Goal: Transaction & Acquisition: Purchase product/service

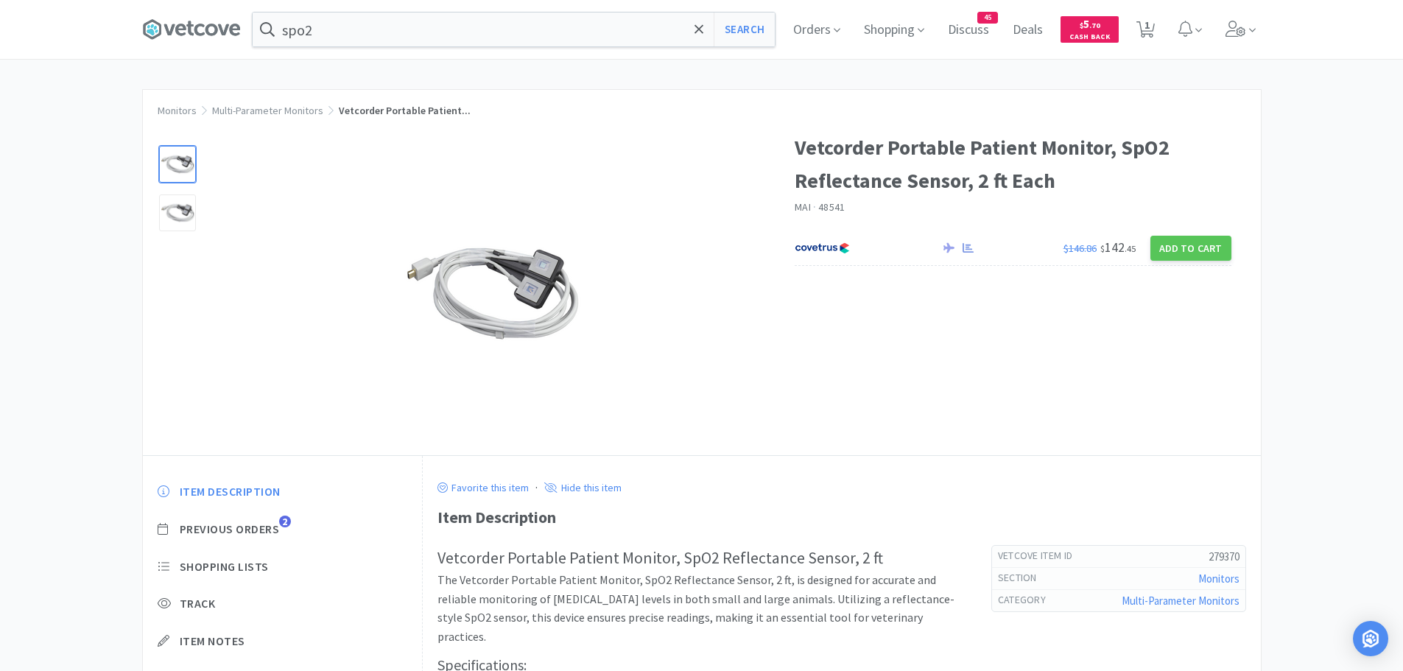
scroll to position [25, 0]
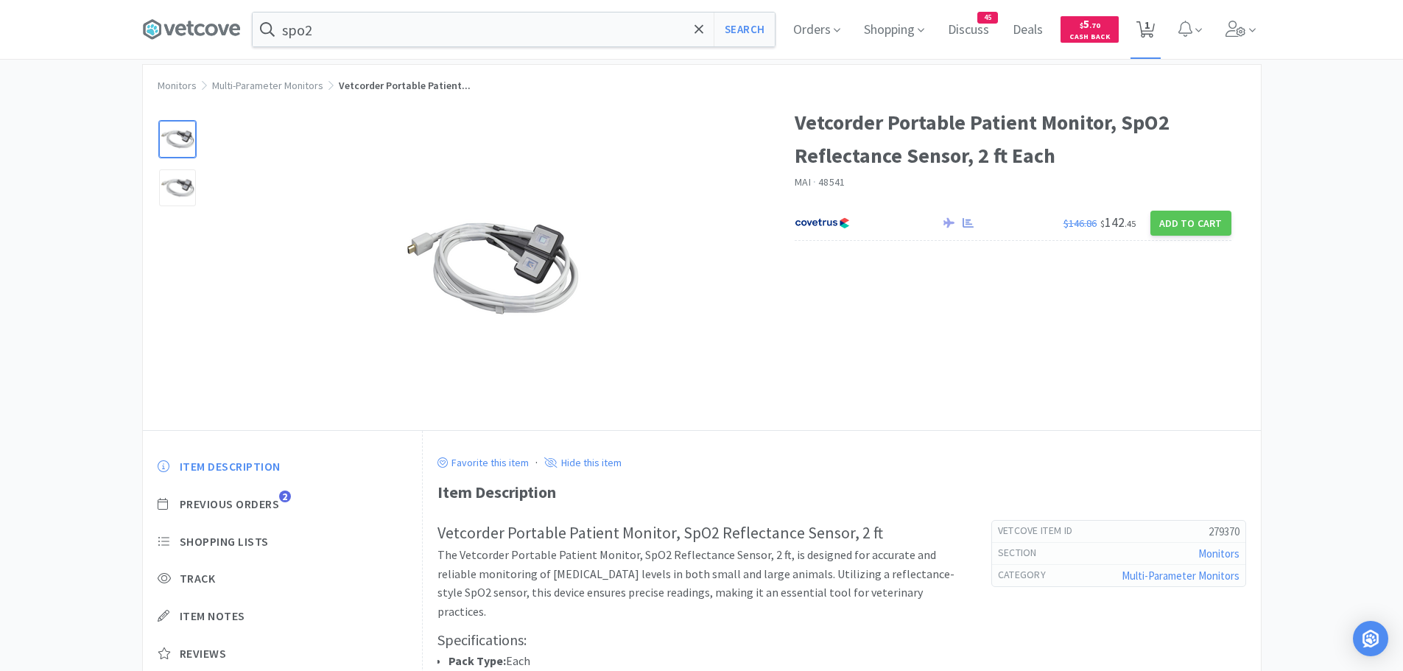
click at [1146, 29] on icon at bounding box center [1145, 29] width 18 height 16
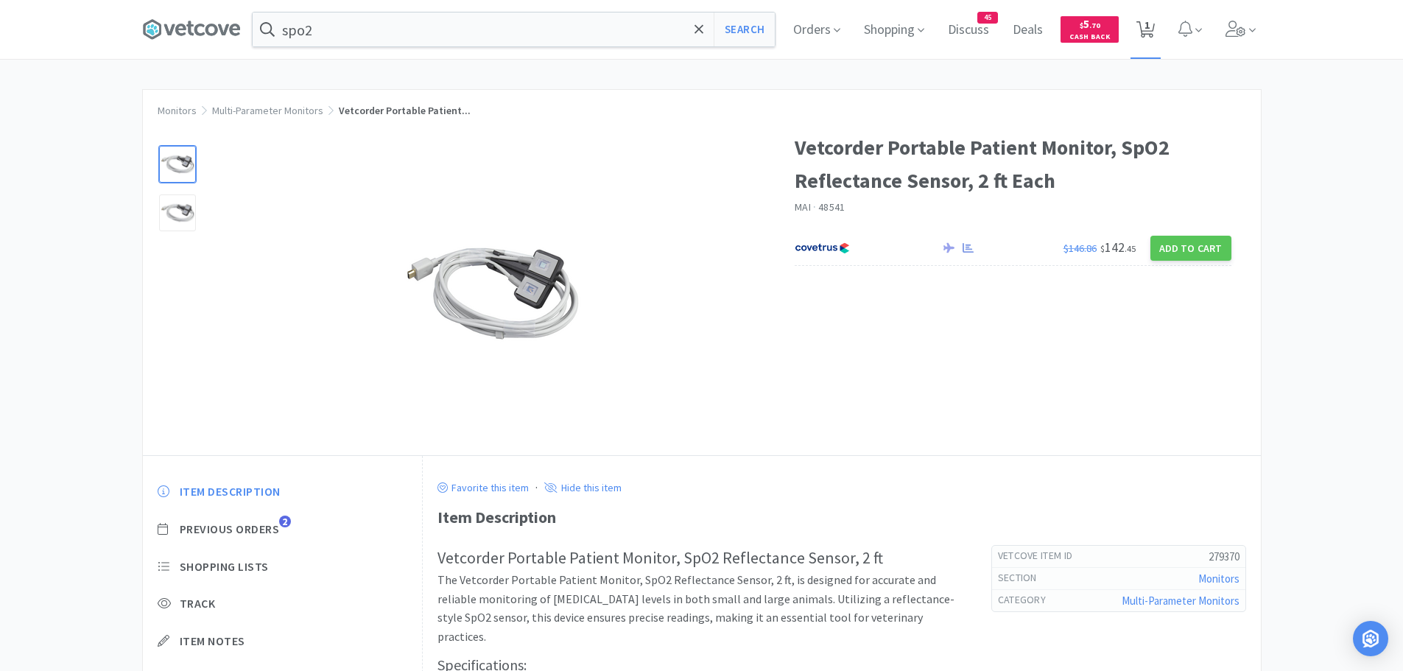
select select "1"
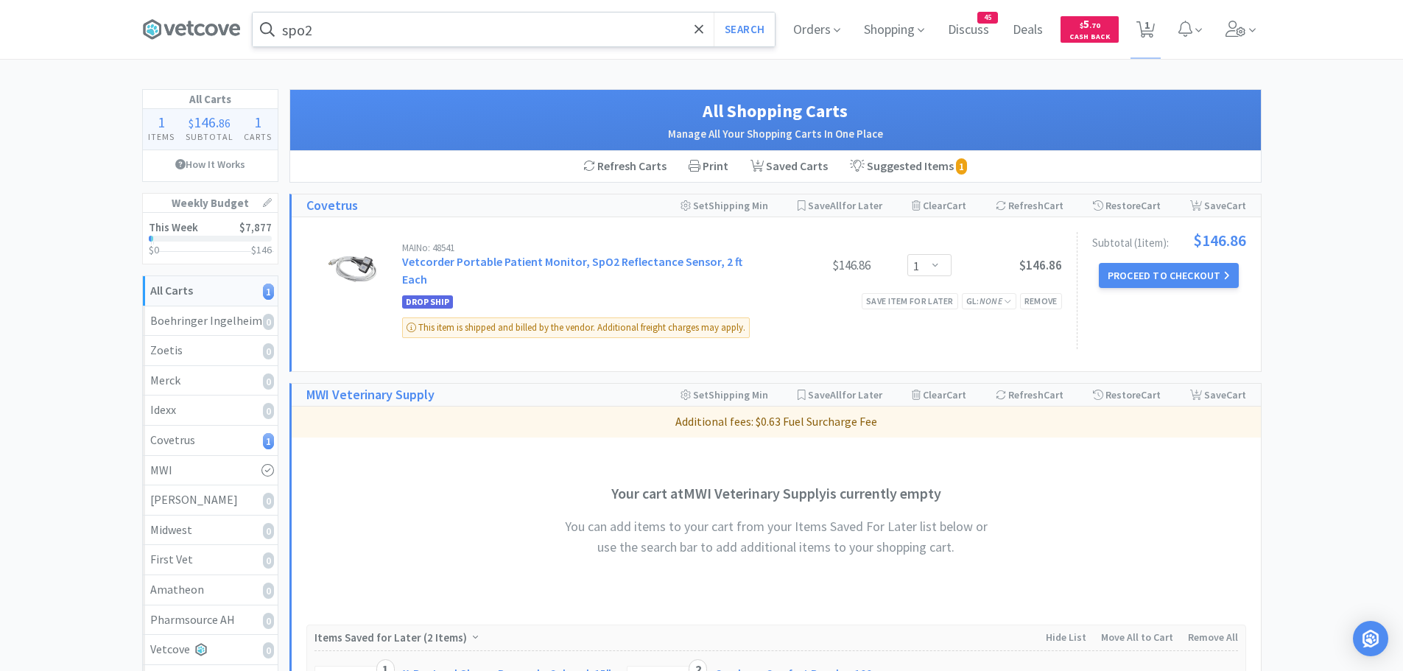
click at [328, 38] on input "spo2" at bounding box center [514, 30] width 522 height 34
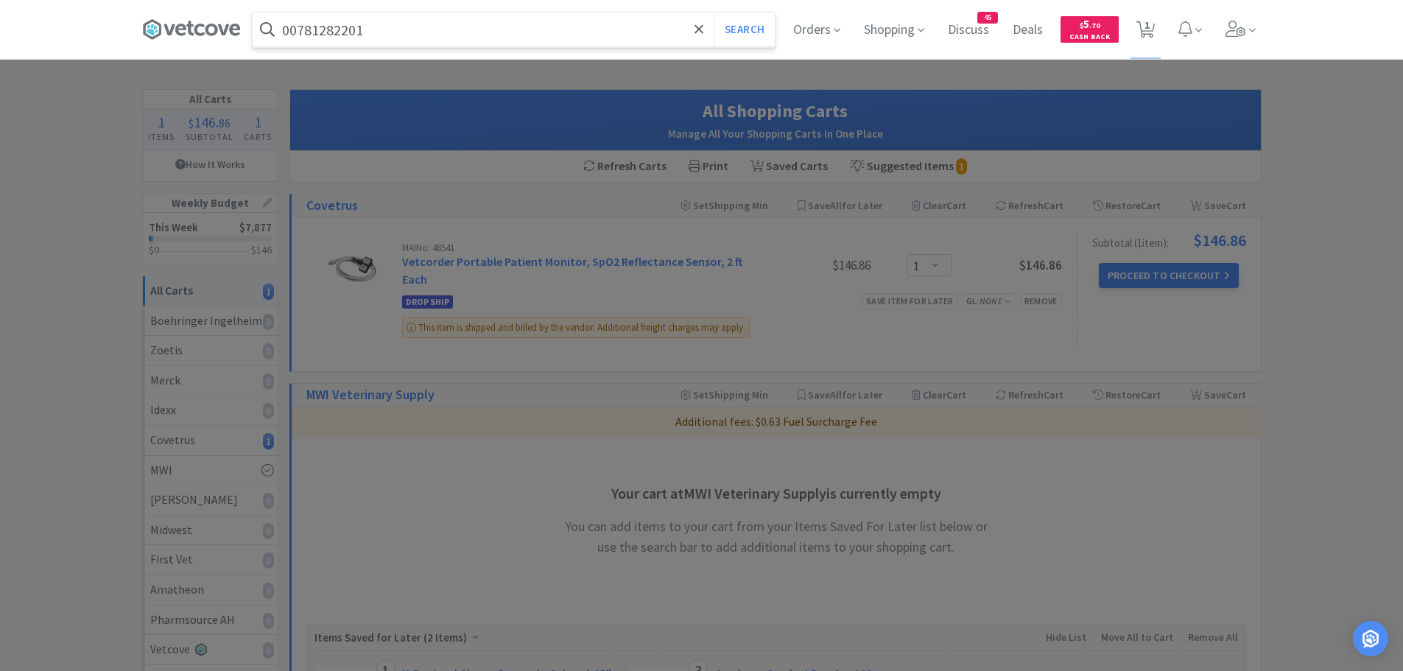
type input "00781282201"
click at [713, 13] on button "Search" at bounding box center [743, 30] width 61 height 34
select select "1"
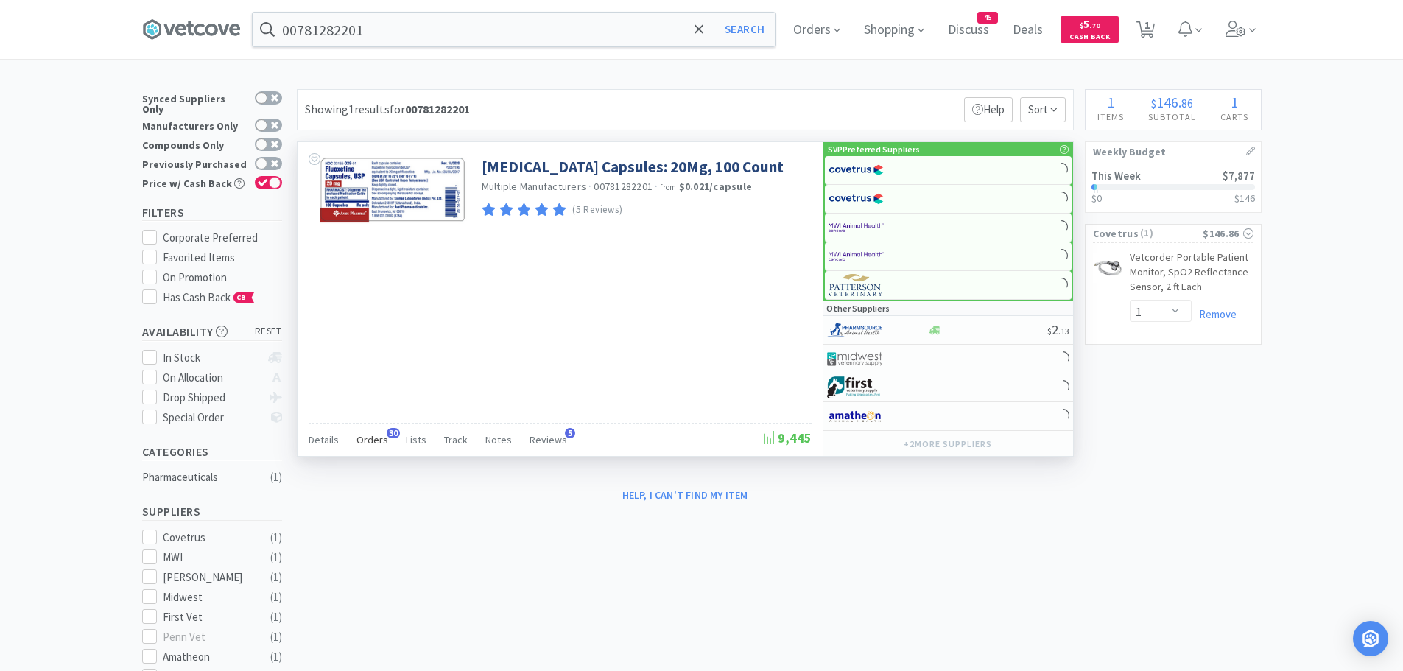
click at [369, 444] on span "Orders" at bounding box center [372, 439] width 32 height 13
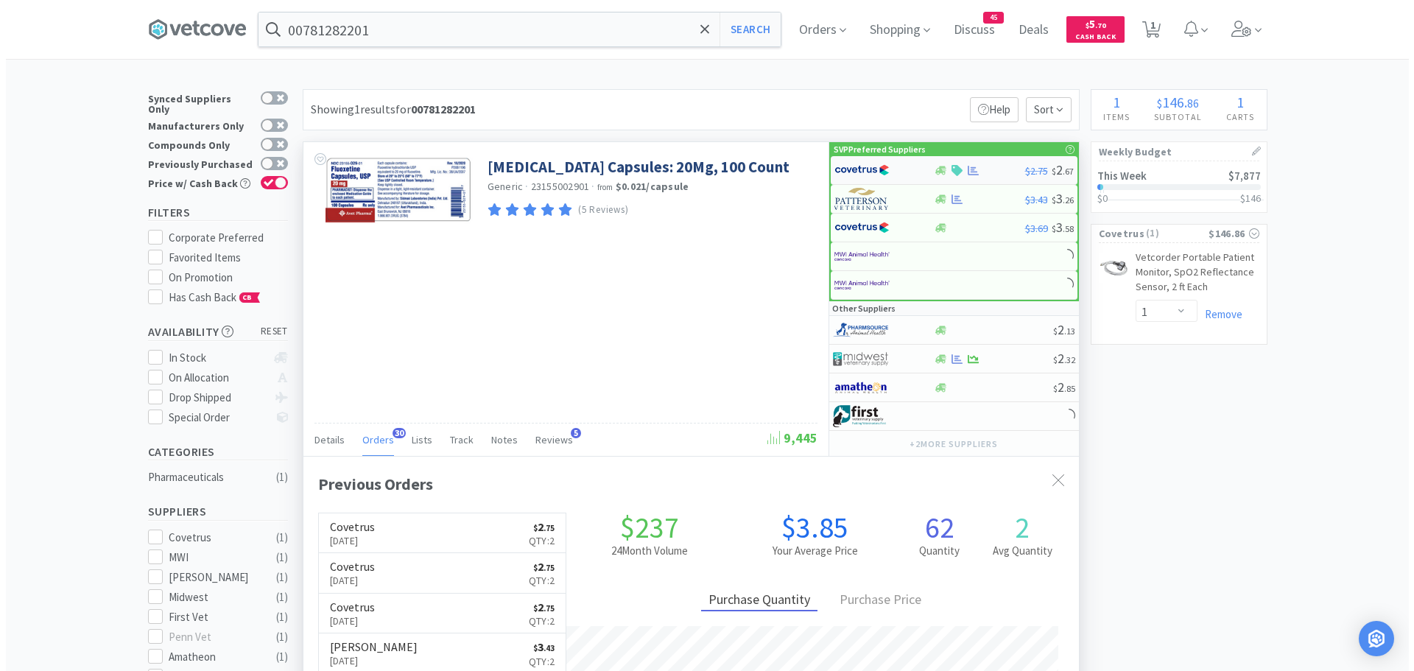
scroll to position [395, 775]
click at [854, 168] on img at bounding box center [855, 170] width 55 height 22
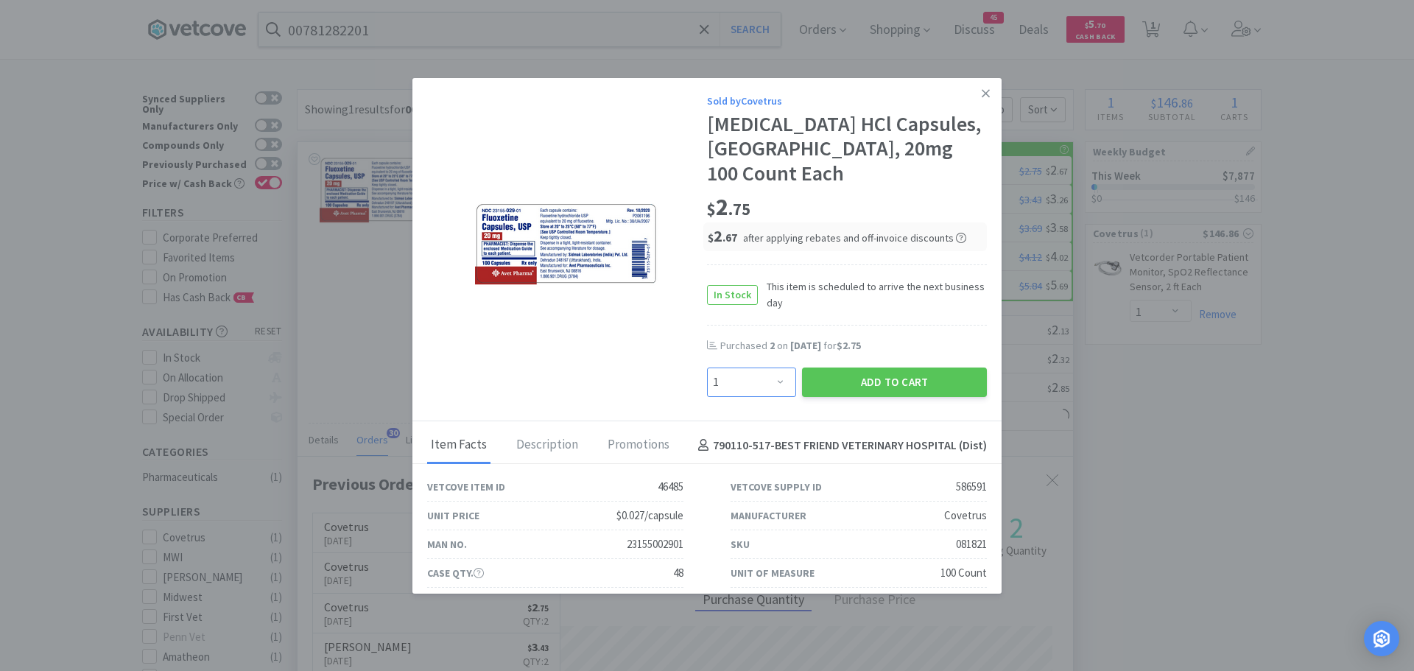
click at [769, 367] on select "Enter Quantity 1 2 3 4 5 6 7 8 9 10 11 12 13 14 15 16 17 18 19 20 Enter Quantity" at bounding box center [751, 381] width 89 height 29
select select "2"
click at [707, 367] on select "Enter Quantity 1 2 3 4 5 6 7 8 9 10 11 12 13 14 15 16 17 18 19 20 Enter Quantity" at bounding box center [751, 381] width 89 height 29
click at [860, 367] on button "Add to Cart" at bounding box center [894, 381] width 185 height 29
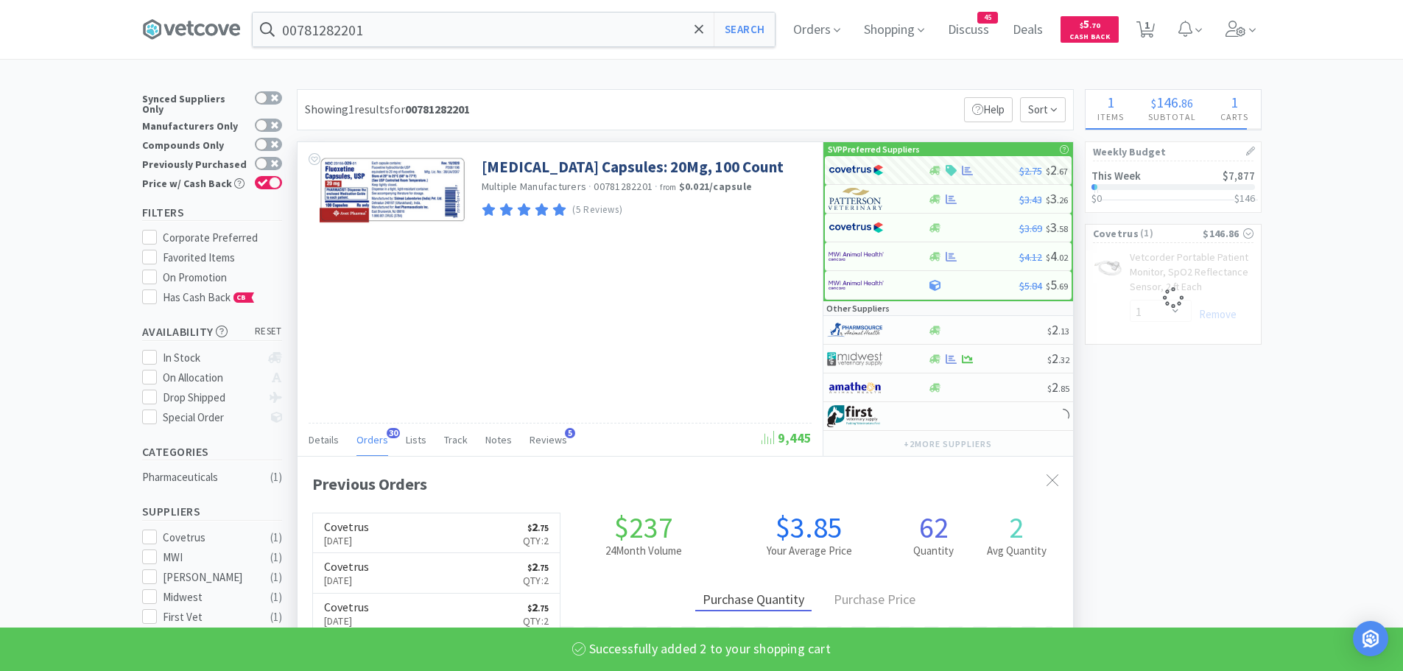
select select "2"
select select "1"
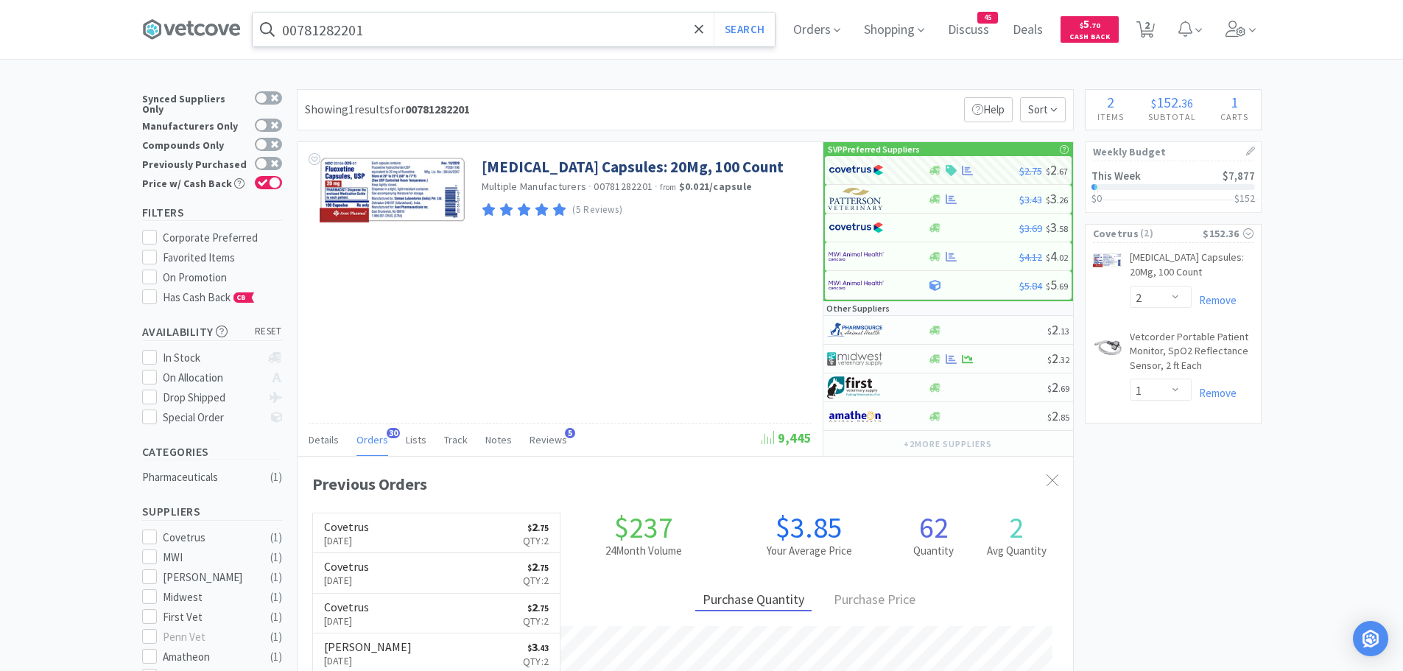
click at [377, 32] on input "00781282201" at bounding box center [514, 30] width 522 height 34
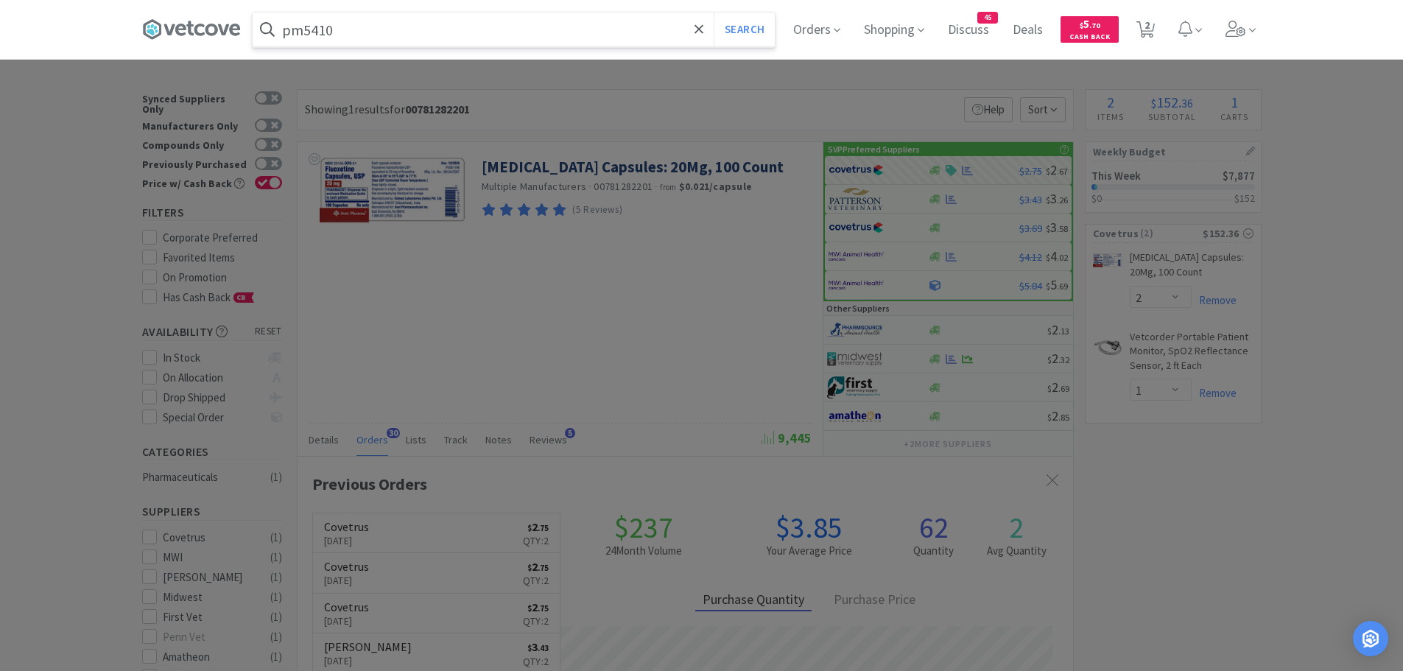
type input "pm5410"
click at [713, 13] on button "Search" at bounding box center [743, 30] width 61 height 34
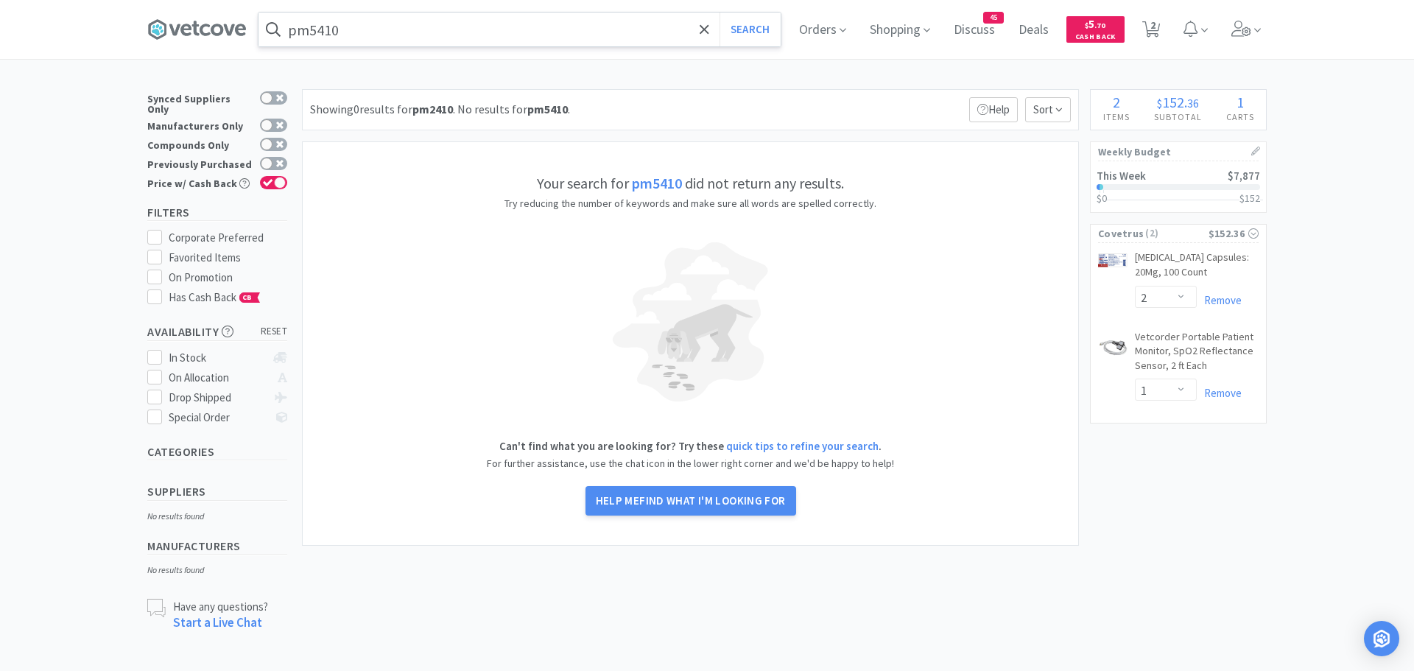
click at [419, 38] on input "pm5410" at bounding box center [519, 30] width 522 height 34
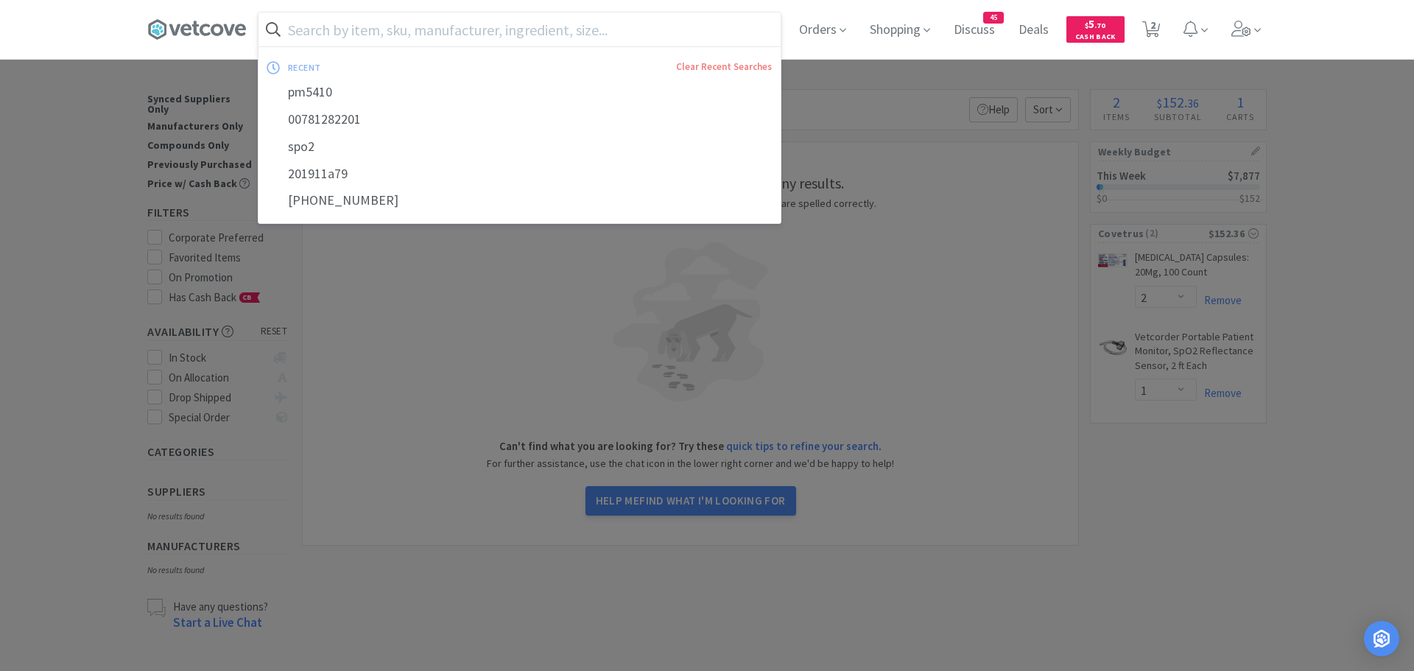
click at [46, 105] on div at bounding box center [707, 335] width 1414 height 671
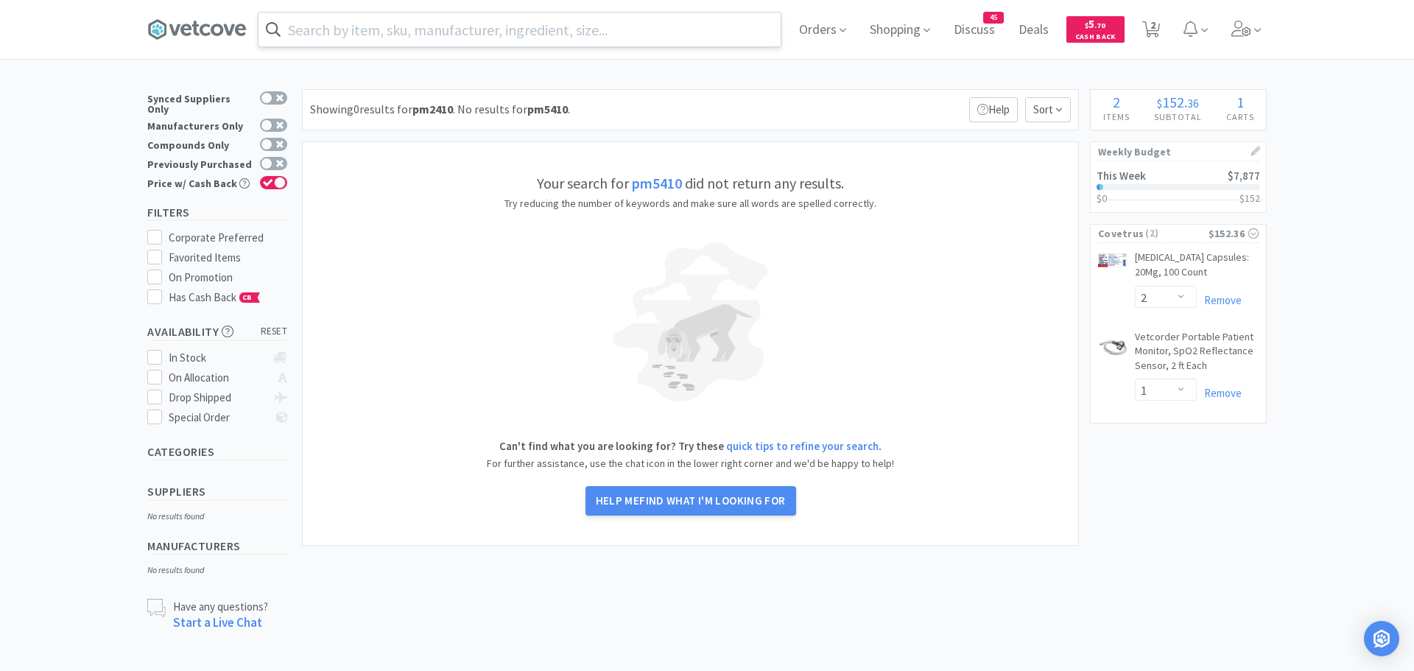
click at [343, 41] on input "text" at bounding box center [519, 30] width 522 height 34
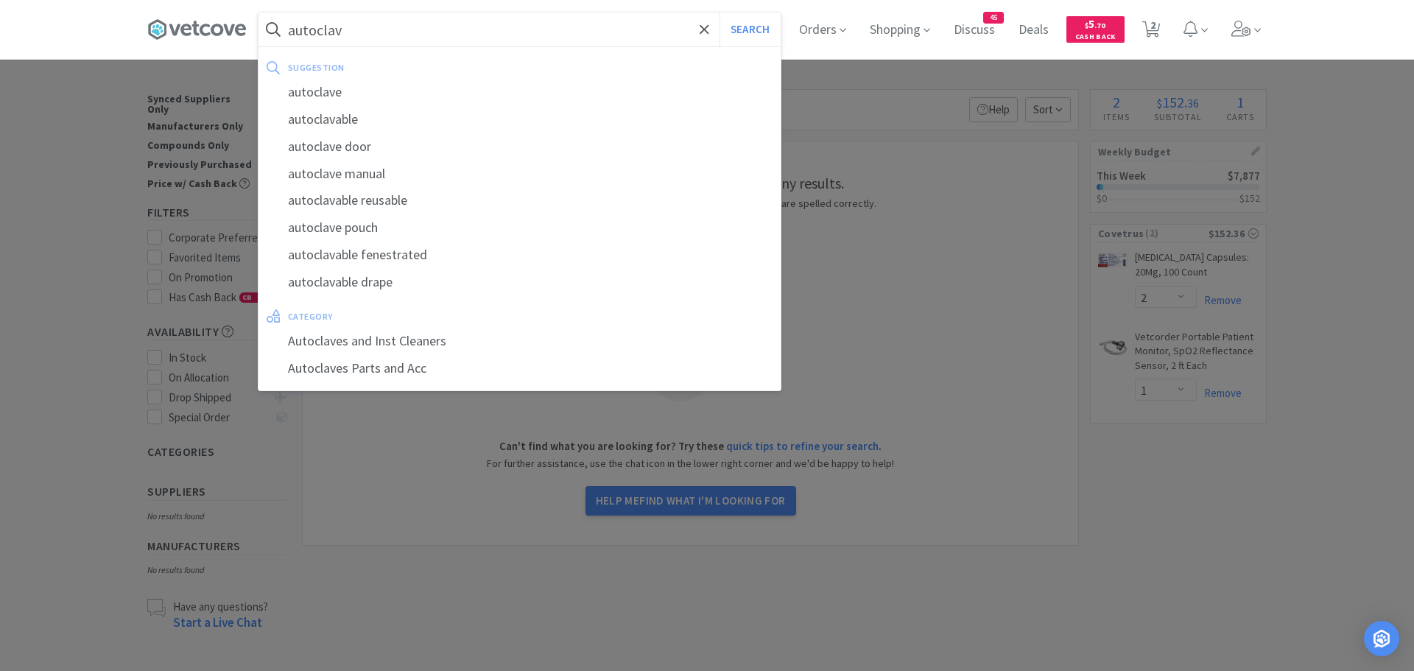
type input "autoclave"
